Goal: Information Seeking & Learning: Find specific fact

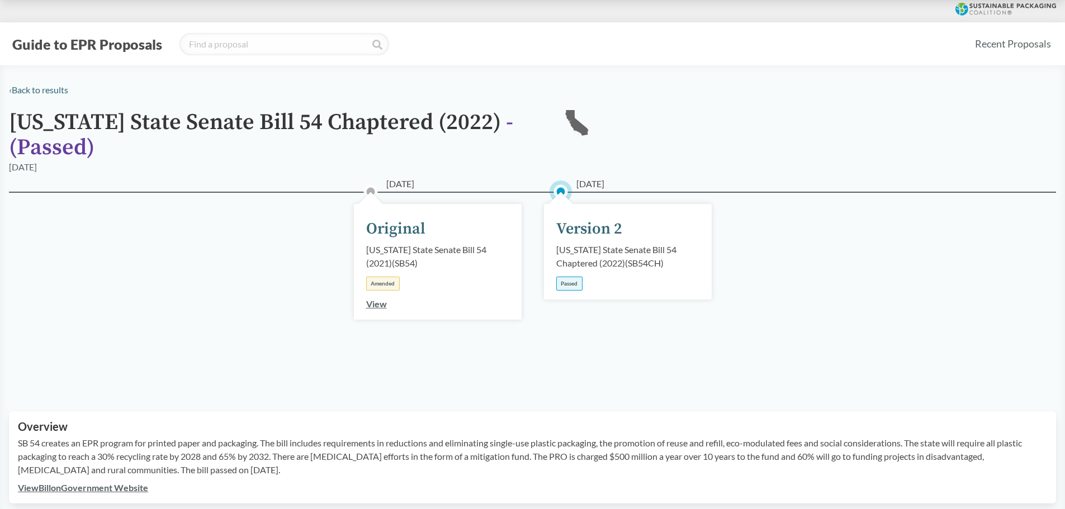
click at [385, 306] on link "View" at bounding box center [376, 304] width 21 height 11
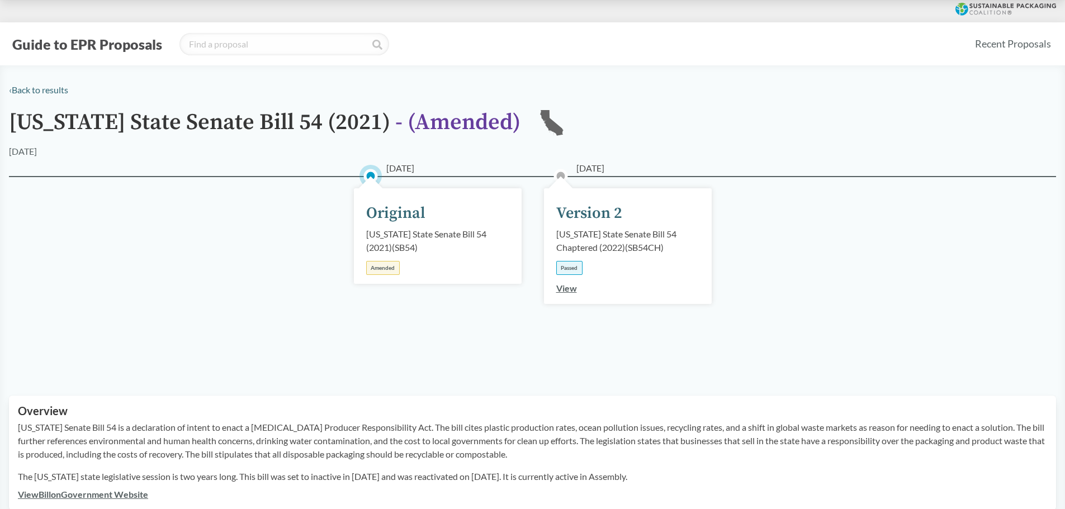
click at [585, 291] on div "[DATE] Version 2 [US_STATE] State Senate Bill 54 Chaptered (2022) ( SB54CH ) Pa…" at bounding box center [628, 246] width 168 height 116
drag, startPoint x: 554, startPoint y: 282, endPoint x: 569, endPoint y: 287, distance: 15.7
click at [555, 283] on div "[DATE] Version 2 [US_STATE] State Senate Bill 54 Chaptered (2022) ( SB54CH ) Pa…" at bounding box center [628, 246] width 168 height 116
click at [570, 286] on link "View" at bounding box center [566, 288] width 21 height 11
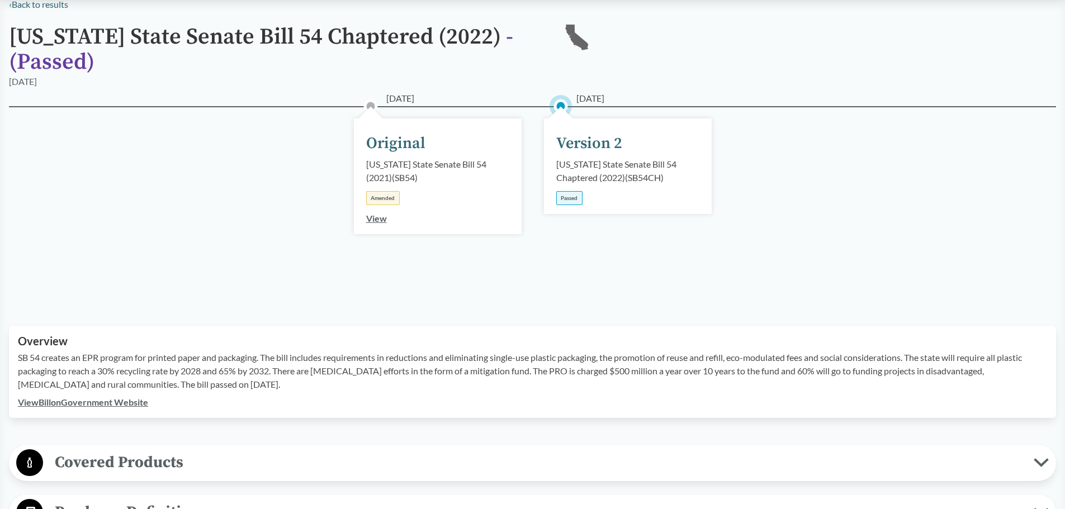
scroll to position [112, 0]
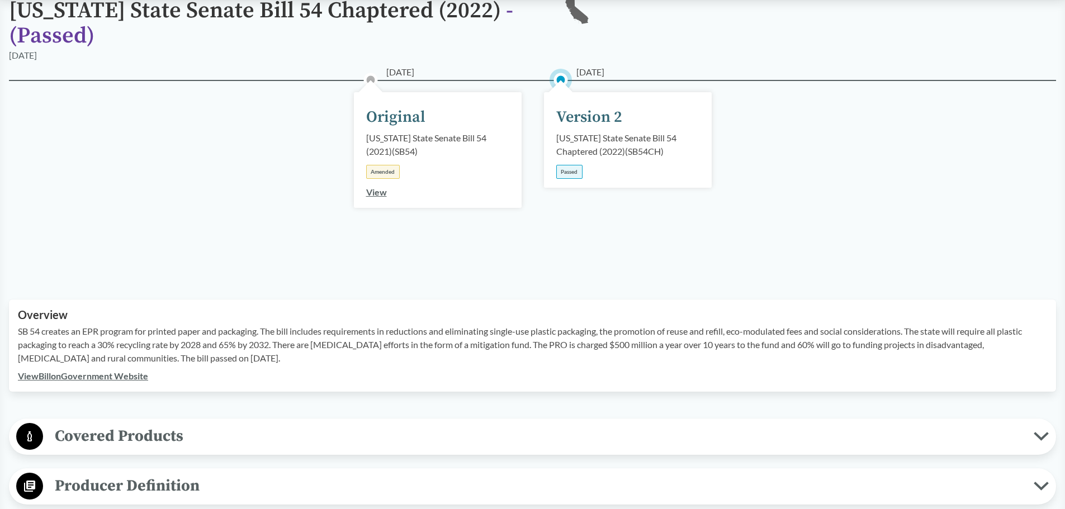
click at [97, 379] on link "View Bill on Government Website" at bounding box center [83, 376] width 130 height 11
